Goal: Task Accomplishment & Management: Complete application form

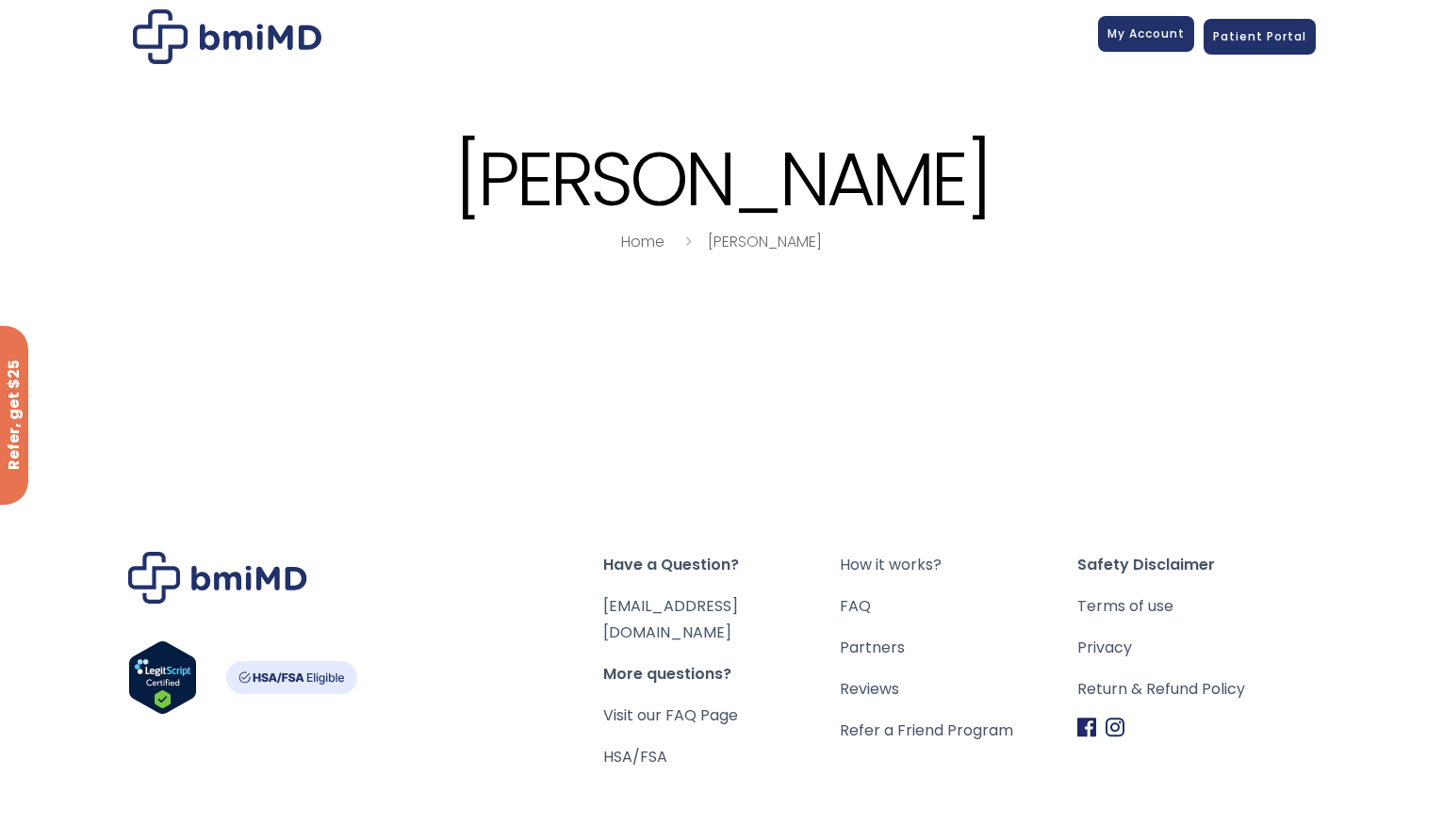
click at [1165, 46] on link "My Account" at bounding box center [1145, 34] width 96 height 36
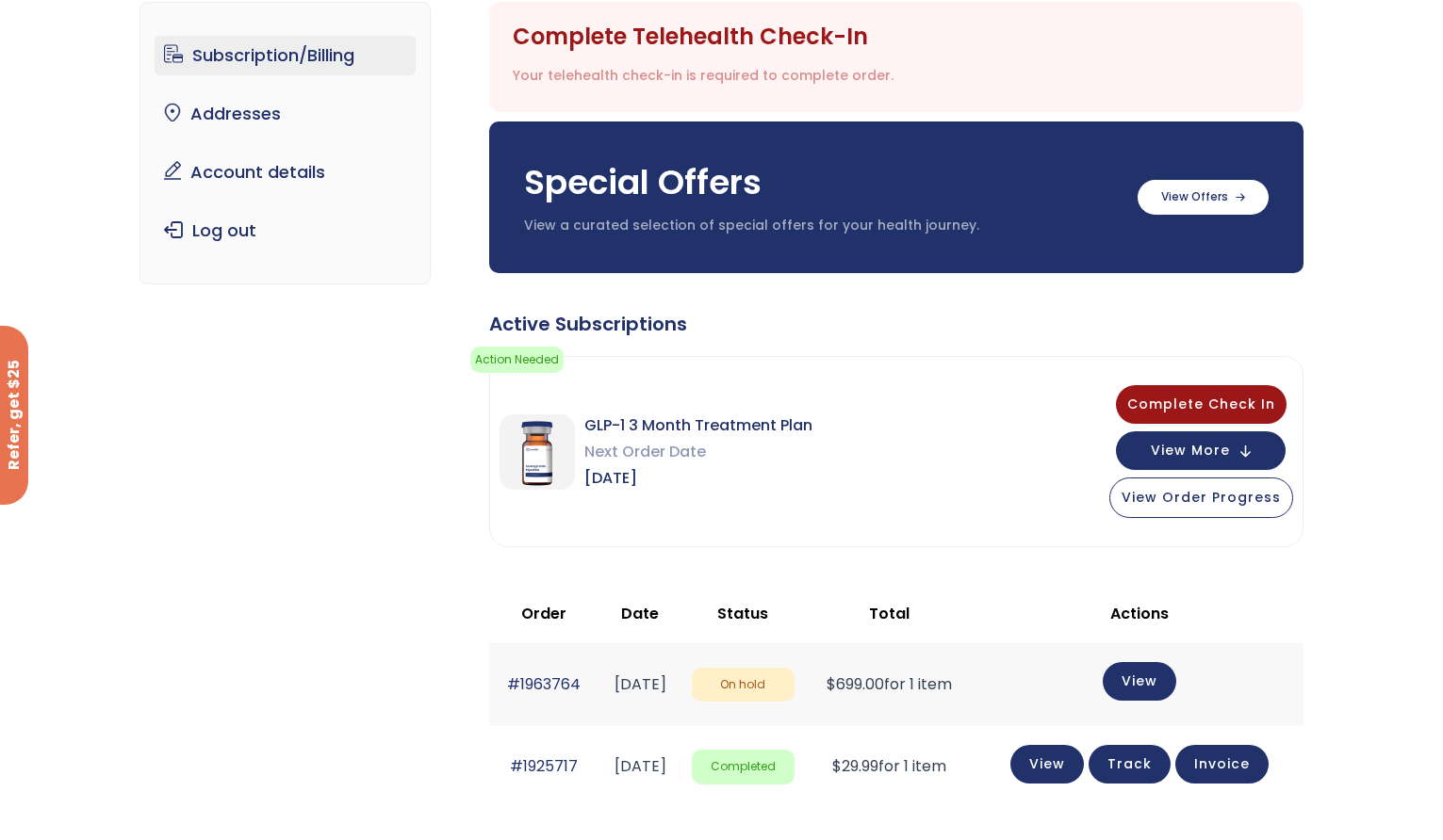
scroll to position [188, 0]
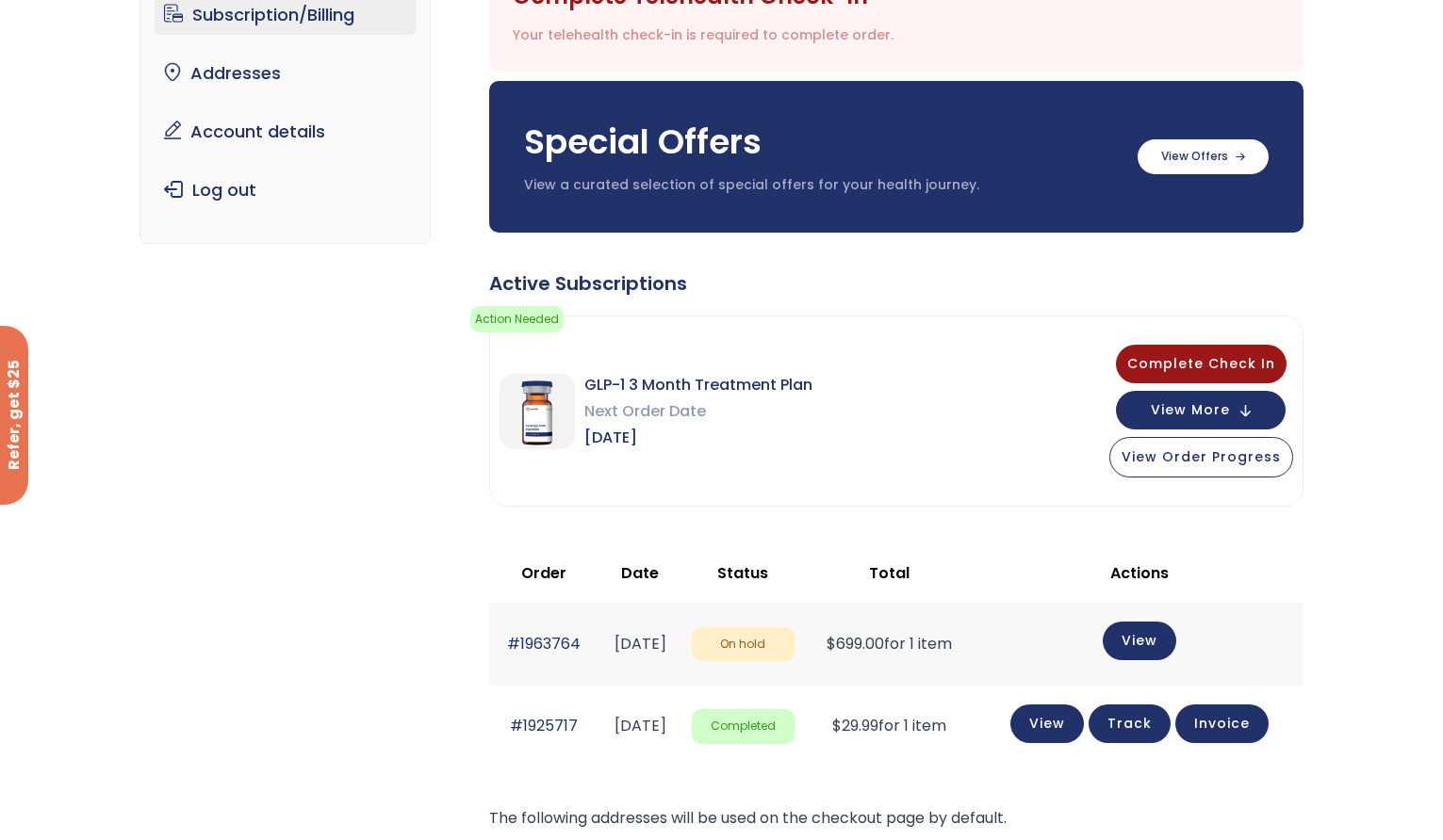
click at [953, 652] on td "$ 699.00 for 1 item" at bounding box center [889, 644] width 171 height 82
click at [1191, 414] on span "View More" at bounding box center [1191, 408] width 80 height 12
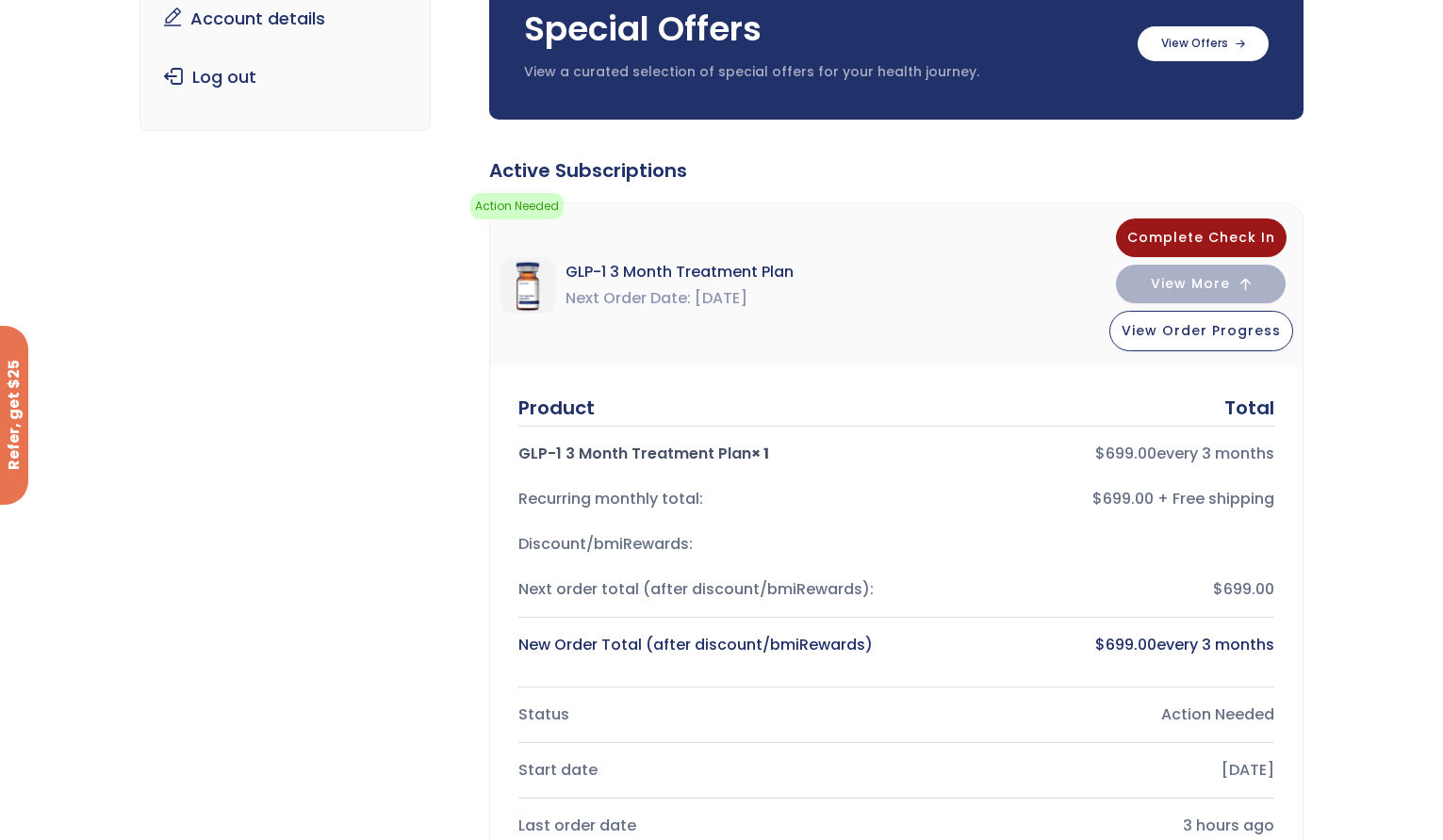
scroll to position [0, 0]
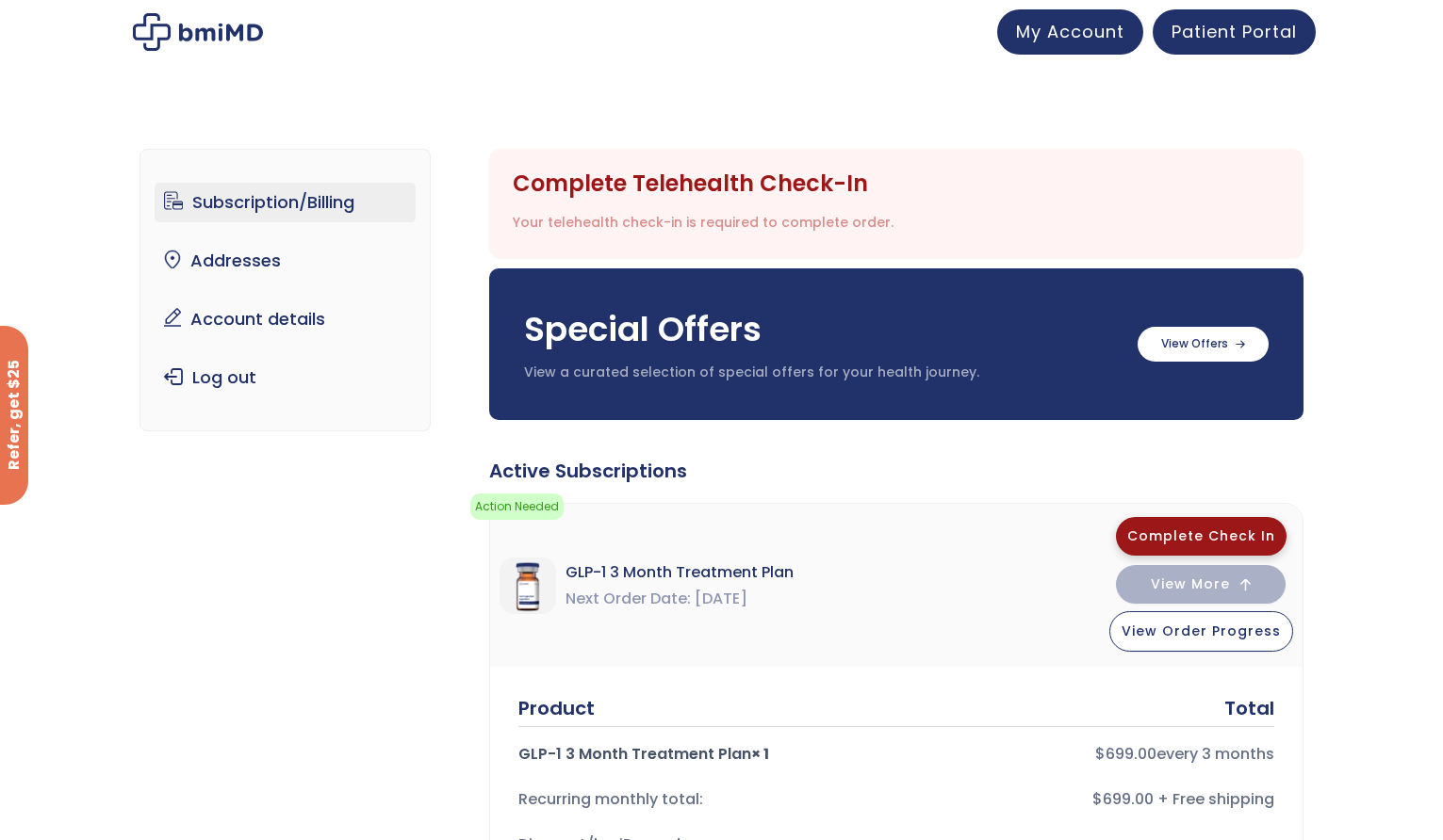
click at [1149, 534] on span "Complete Check In" at bounding box center [1201, 536] width 148 height 19
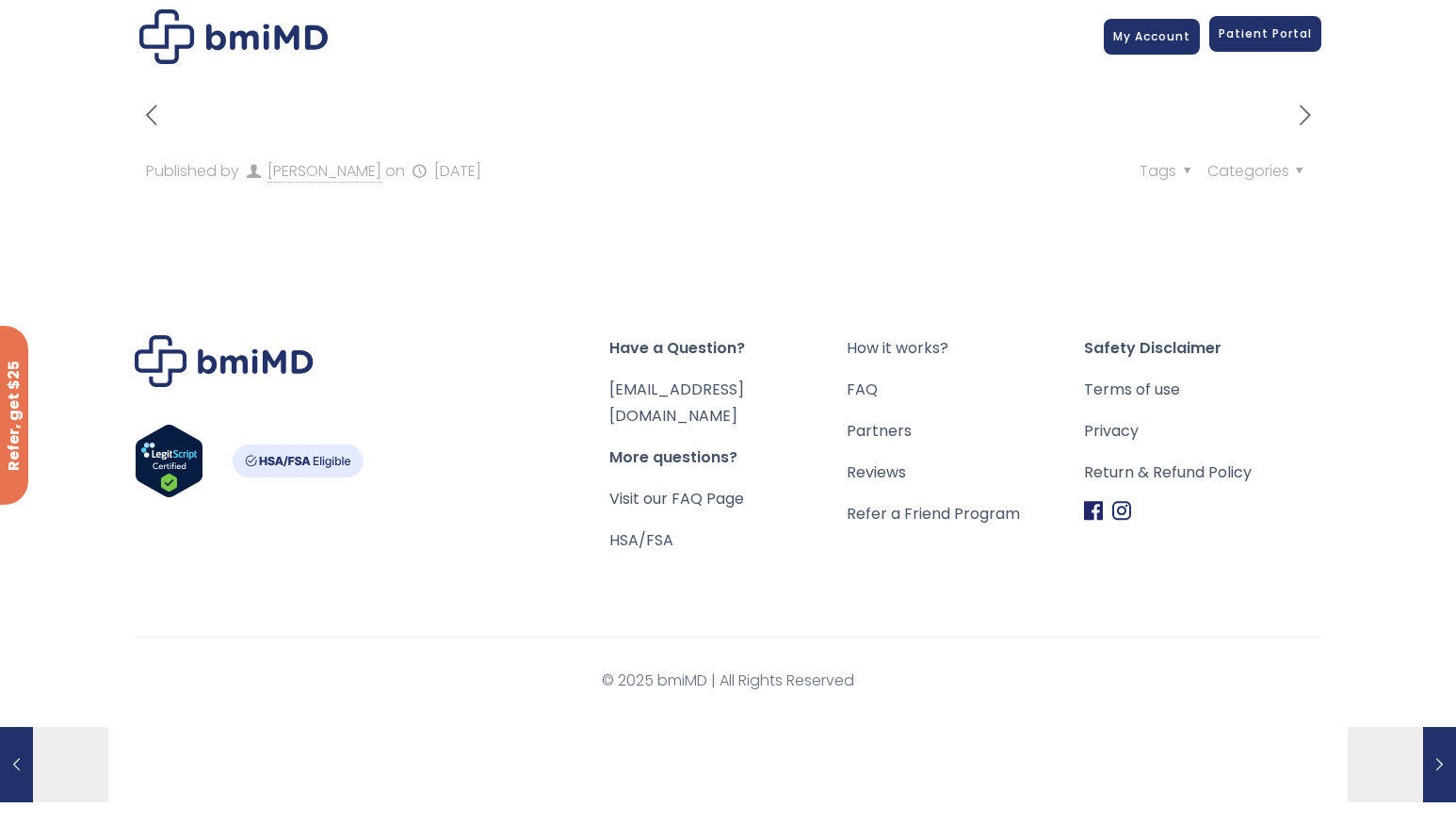
click at [1270, 39] on span "Patient Portal" at bounding box center [1265, 33] width 93 height 16
